Goal: Task Accomplishment & Management: Use online tool/utility

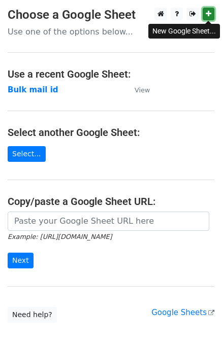
click at [206, 14] on icon at bounding box center [209, 13] width 6 height 7
click at [94, 39] on main "Choose a Google Sheet Use one of the options below... Use a recent Google Sheet…" at bounding box center [111, 165] width 222 height 315
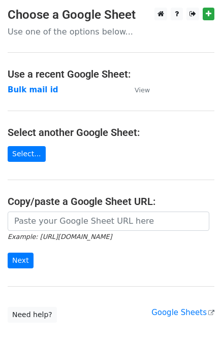
click at [94, 35] on p "Use one of the options below..." at bounding box center [111, 31] width 207 height 11
click at [24, 155] on link "Select..." at bounding box center [27, 154] width 38 height 16
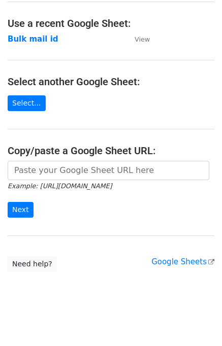
scroll to position [56, 0]
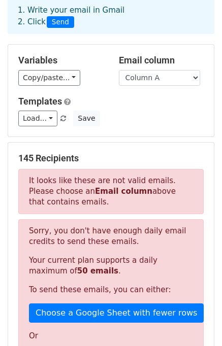
scroll to position [52, 0]
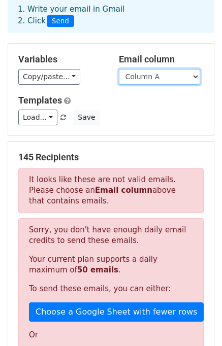
click at [187, 78] on select "Column A Column B Column C" at bounding box center [159, 77] width 81 height 16
select select "Column C"
click at [119, 69] on select "Column A Column B Column C" at bounding box center [159, 77] width 81 height 16
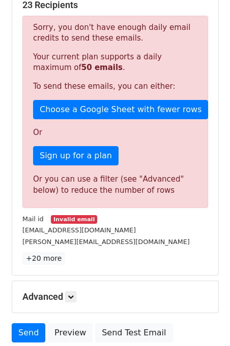
scroll to position [255, 0]
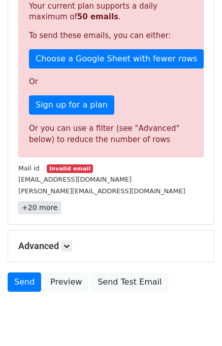
click at [34, 207] on link "+20 more" at bounding box center [39, 208] width 43 height 13
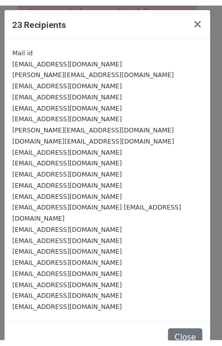
scroll to position [9, 0]
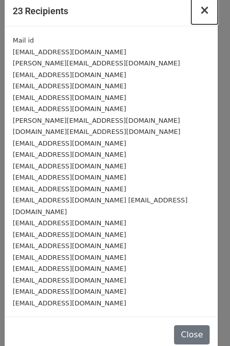
click at [199, 12] on span "×" at bounding box center [204, 10] width 10 height 14
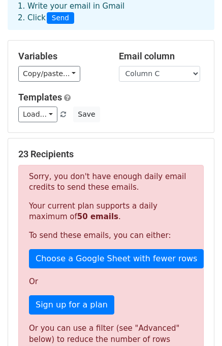
scroll to position [0, 0]
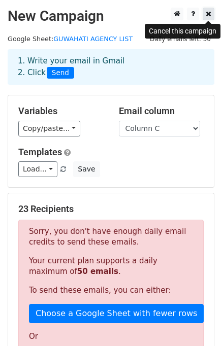
click at [209, 16] on icon at bounding box center [209, 13] width 6 height 7
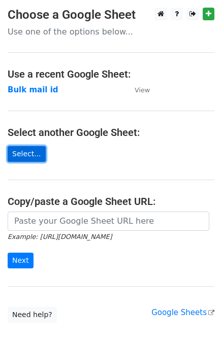
click at [23, 152] on link "Select..." at bounding box center [27, 154] width 38 height 16
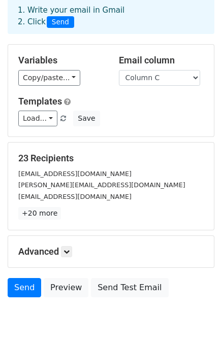
scroll to position [88, 0]
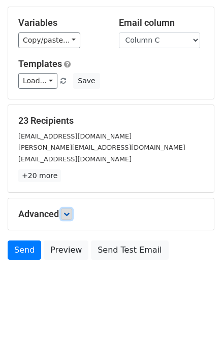
click at [69, 213] on icon at bounding box center [66, 214] width 6 height 6
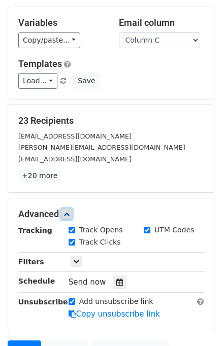
click at [69, 214] on icon at bounding box center [66, 214] width 6 height 6
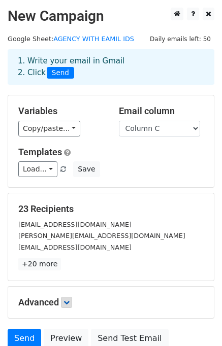
scroll to position [51, 0]
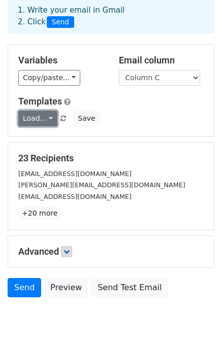
click at [47, 119] on link "Load..." at bounding box center [37, 119] width 39 height 16
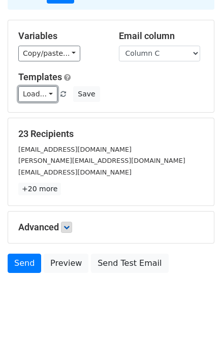
scroll to position [88, 0]
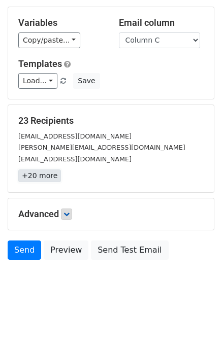
click at [39, 178] on link "+20 more" at bounding box center [39, 176] width 43 height 13
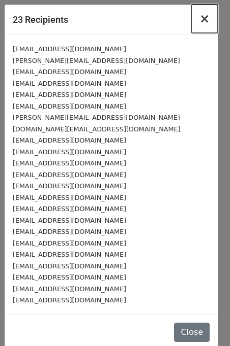
click at [201, 20] on span "×" at bounding box center [204, 19] width 10 height 14
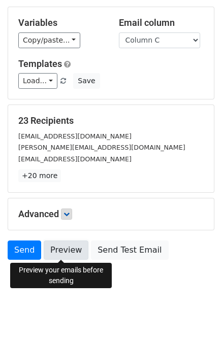
click at [61, 253] on link "Preview" at bounding box center [66, 250] width 45 height 19
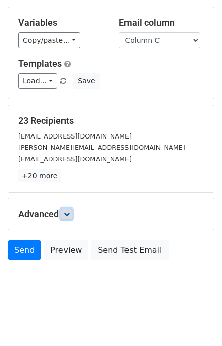
click at [70, 215] on icon at bounding box center [66, 214] width 6 height 6
click at [67, 212] on icon at bounding box center [66, 214] width 6 height 6
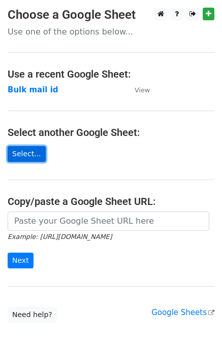
click at [24, 156] on link "Select..." at bounding box center [27, 154] width 38 height 16
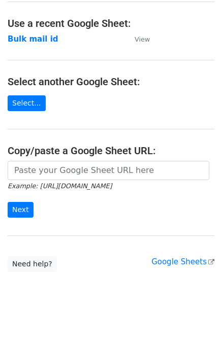
scroll to position [58, 0]
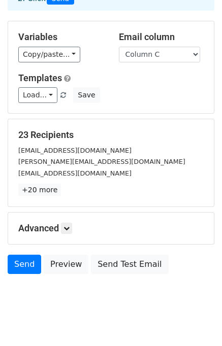
scroll to position [88, 0]
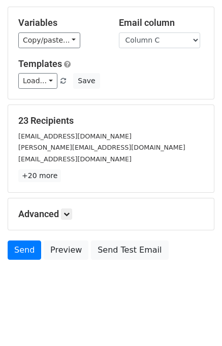
click at [71, 220] on h5 "Advanced" at bounding box center [110, 214] width 185 height 11
click at [69, 216] on icon at bounding box center [66, 214] width 6 height 6
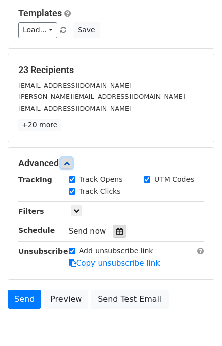
scroll to position [188, 0]
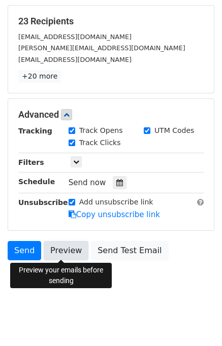
click at [63, 252] on link "Preview" at bounding box center [66, 250] width 45 height 19
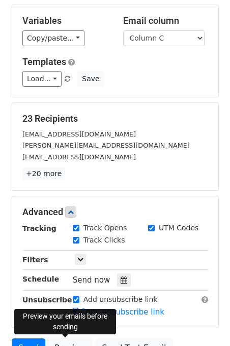
scroll to position [86, 0]
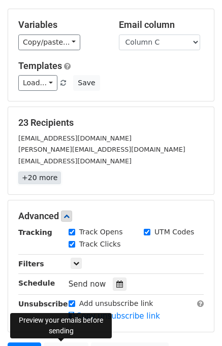
click at [42, 180] on link "+20 more" at bounding box center [39, 178] width 43 height 13
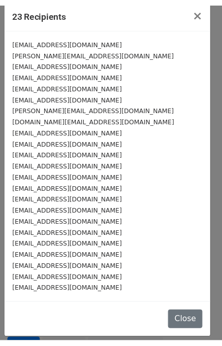
scroll to position [0, 0]
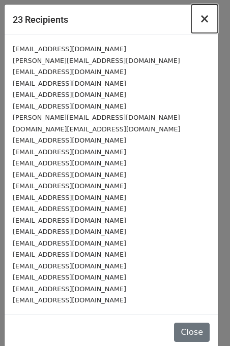
click at [199, 14] on span "×" at bounding box center [204, 19] width 10 height 14
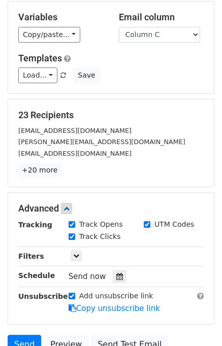
scroll to position [36, 0]
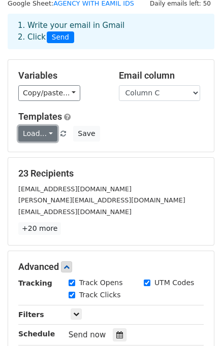
click at [48, 133] on link "Load..." at bounding box center [37, 134] width 39 height 16
click at [57, 153] on h6 "No templates saved" at bounding box center [66, 157] width 95 height 17
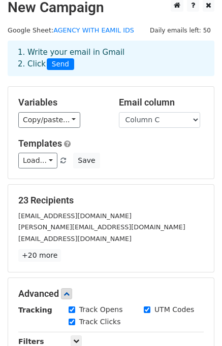
scroll to position [0, 0]
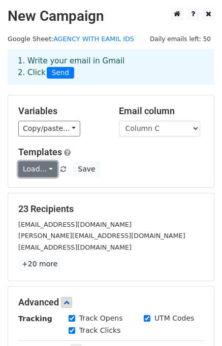
click at [46, 169] on link "Load..." at bounding box center [37, 170] width 39 height 16
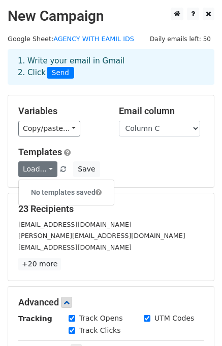
click at [46, 190] on h6 "No templates saved" at bounding box center [66, 192] width 95 height 17
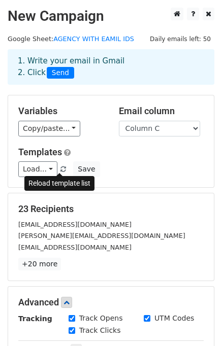
click at [60, 171] on span at bounding box center [63, 170] width 6 height 7
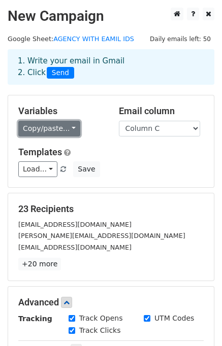
click at [67, 129] on link "Copy/paste..." at bounding box center [49, 129] width 62 height 16
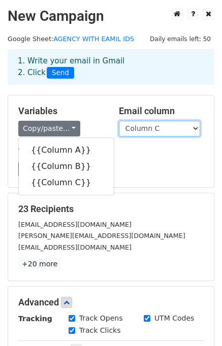
click at [174, 123] on select "Column A Column B Column C" at bounding box center [159, 129] width 81 height 16
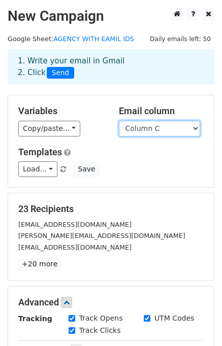
click at [174, 123] on select "Column A Column B Column C" at bounding box center [159, 129] width 81 height 16
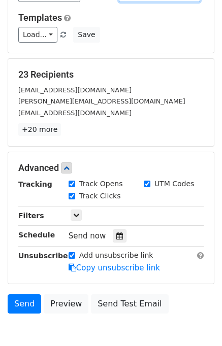
scroll to position [152, 0]
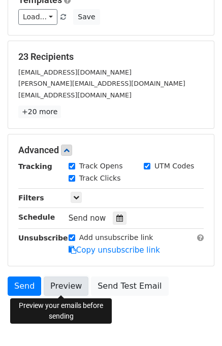
click at [54, 287] on link "Preview" at bounding box center [66, 286] width 45 height 19
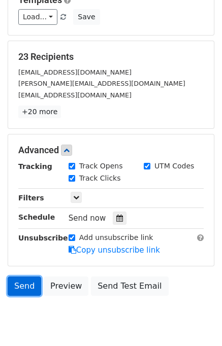
click at [25, 284] on link "Send" at bounding box center [25, 286] width 34 height 19
